Goal: Transaction & Acquisition: Purchase product/service

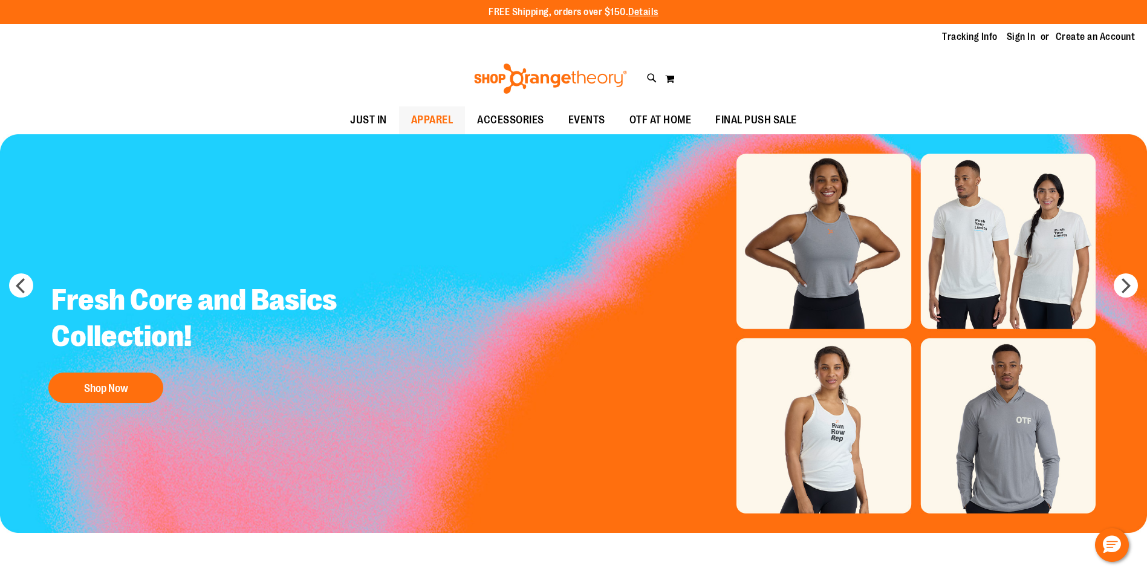
click at [411, 114] on span "APPAREL" at bounding box center [432, 119] width 42 height 27
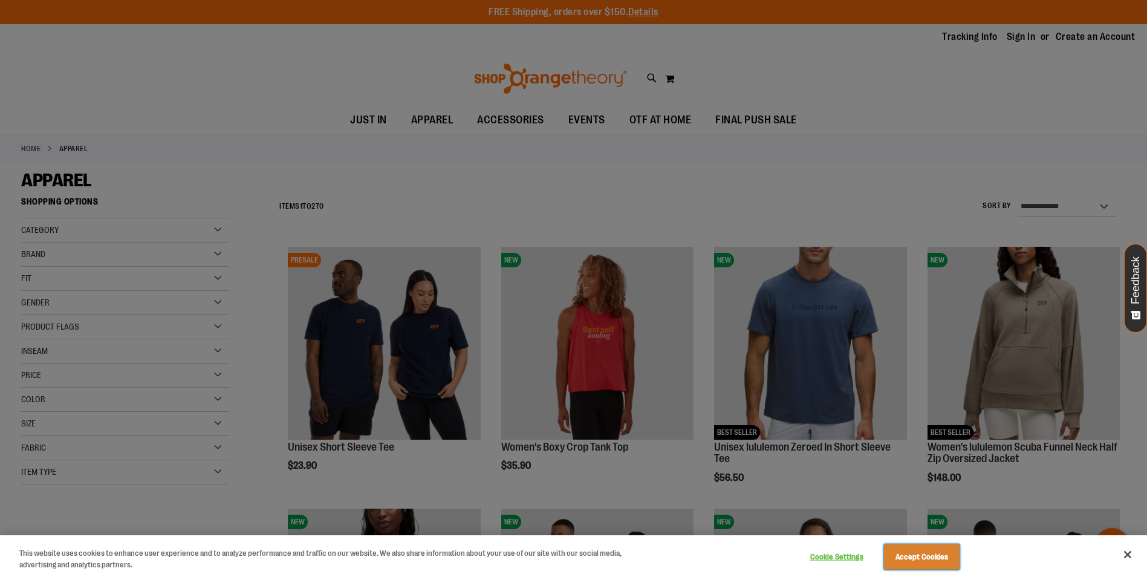
click at [889, 559] on button "Accept Cookies" at bounding box center [922, 556] width 76 height 25
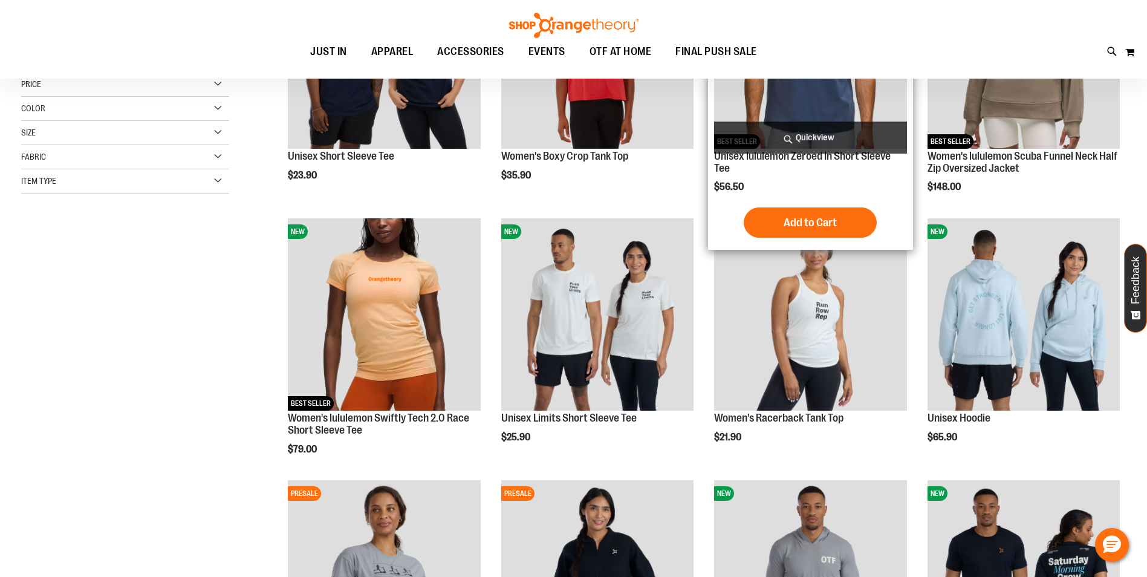
scroll to position [362, 0]
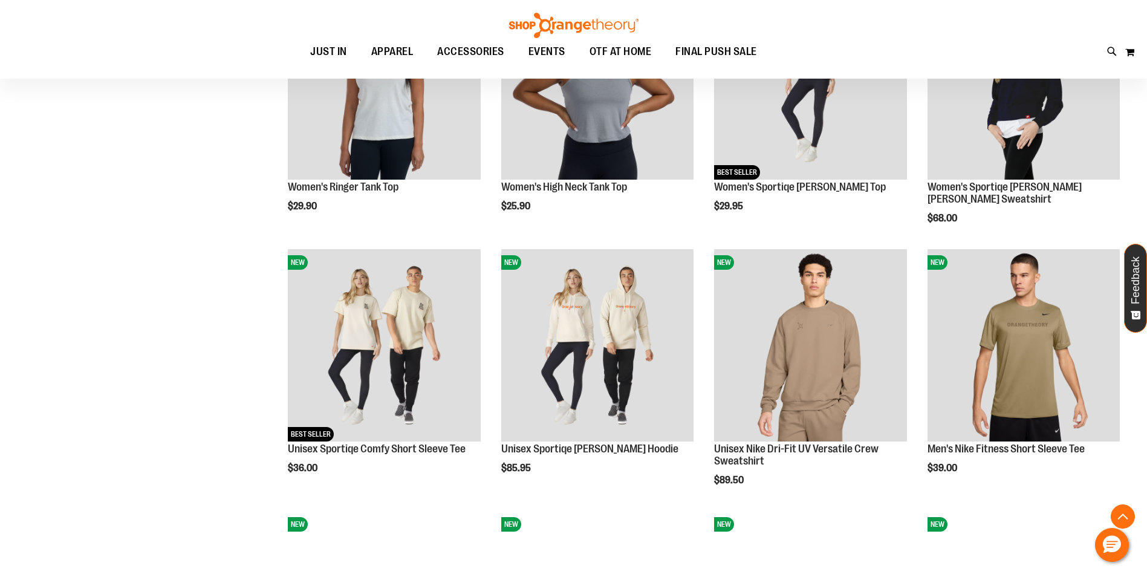
scroll to position [1149, 0]
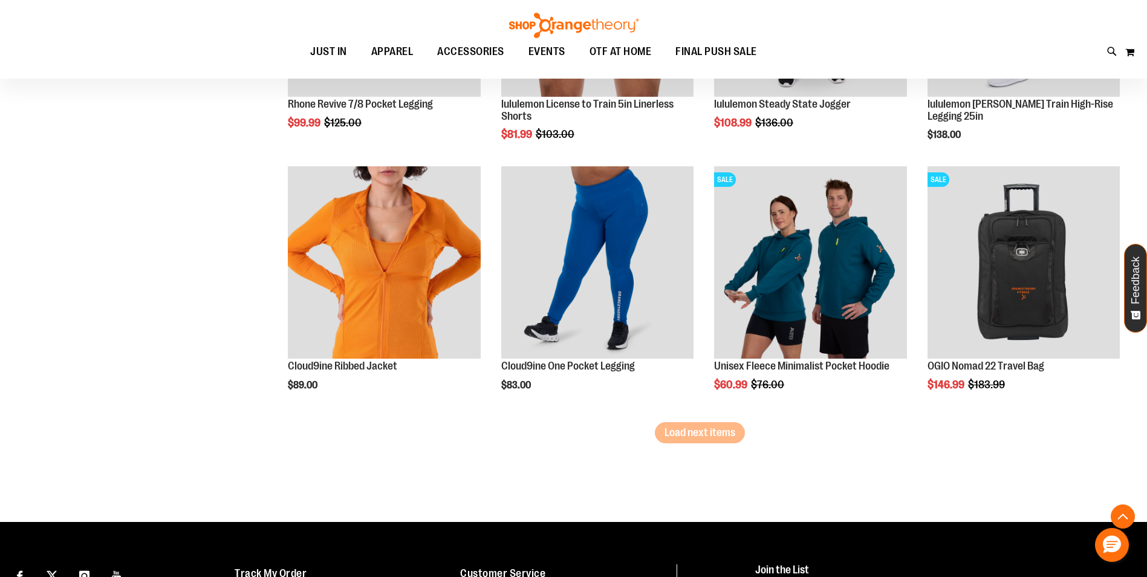
scroll to position [2177, 0]
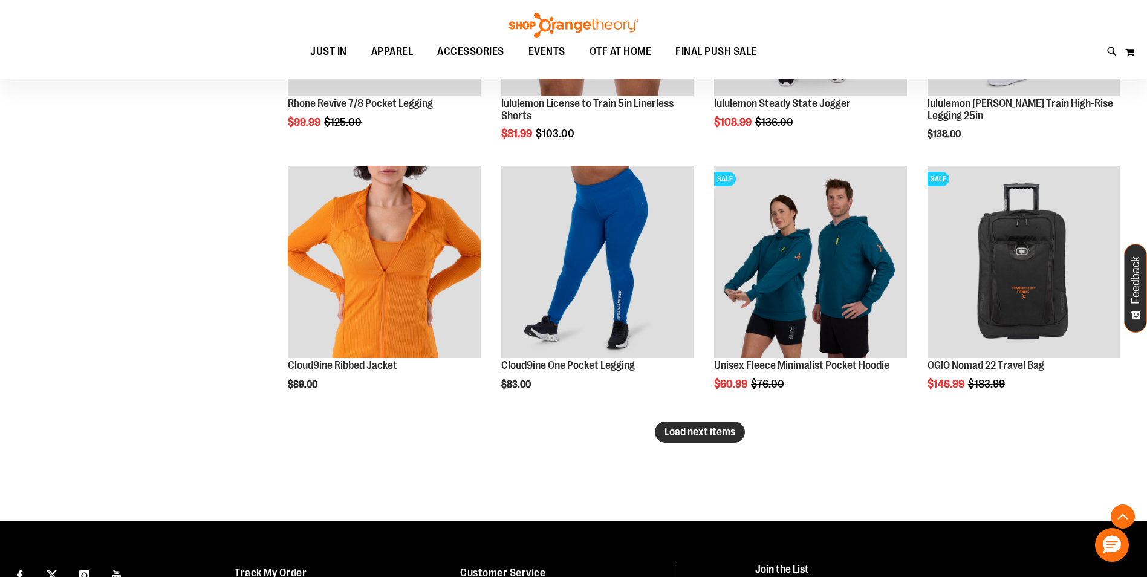
click at [691, 437] on span "Load next items" at bounding box center [700, 432] width 71 height 12
